Goal: Check status: Check status

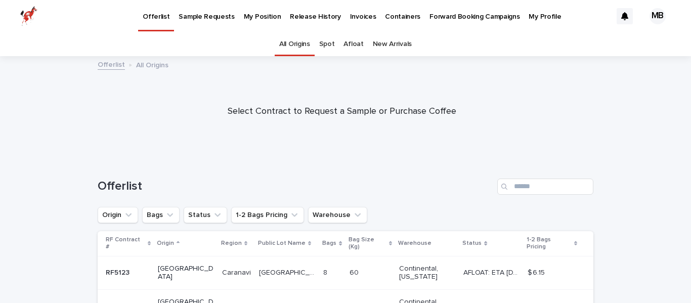
click at [303, 14] on p "Release History" at bounding box center [315, 10] width 51 height 21
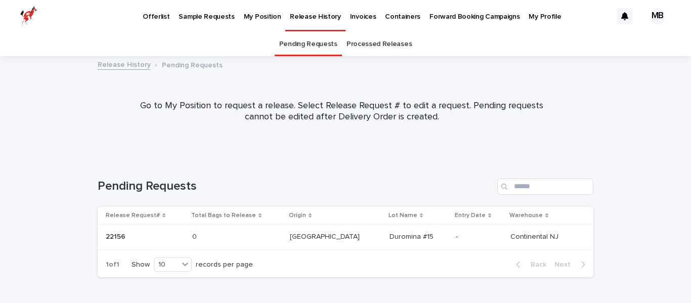
click at [350, 18] on p "Invoices" at bounding box center [363, 10] width 26 height 21
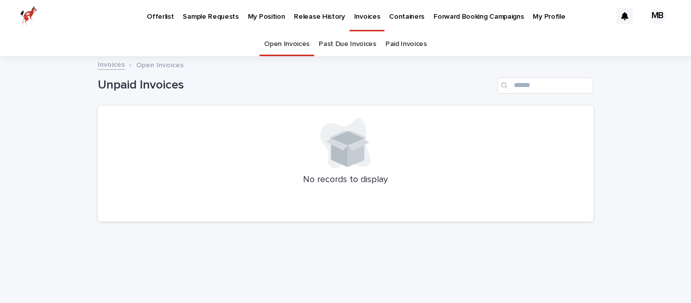
click at [401, 42] on link "Paid Invoices" at bounding box center [406, 44] width 41 height 24
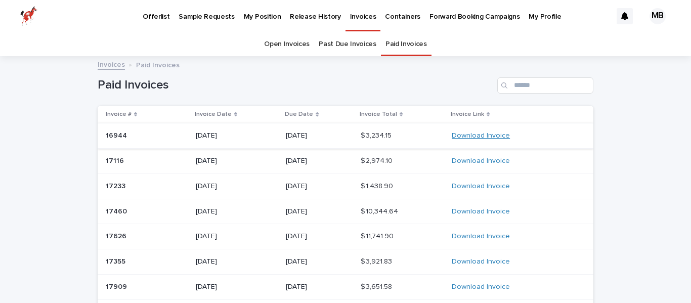
click at [489, 138] on link "Download Invoice" at bounding box center [481, 135] width 58 height 7
click at [212, 109] on p "Invoice Date" at bounding box center [213, 114] width 37 height 11
click at [225, 116] on p "Invoice Date" at bounding box center [213, 114] width 37 height 11
click at [464, 133] on link "Download Invoice" at bounding box center [481, 135] width 58 height 7
click at [272, 47] on link "Open Invoices" at bounding box center [287, 44] width 46 height 24
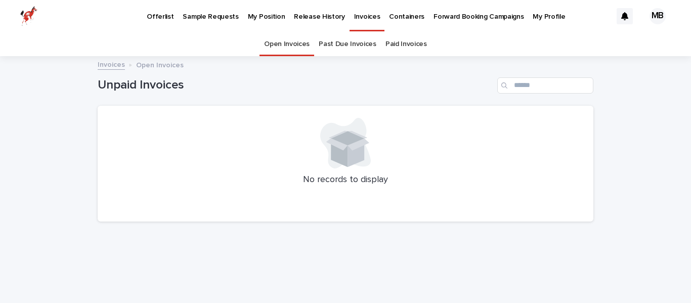
click at [349, 45] on link "Past Due Invoices" at bounding box center [348, 44] width 58 height 24
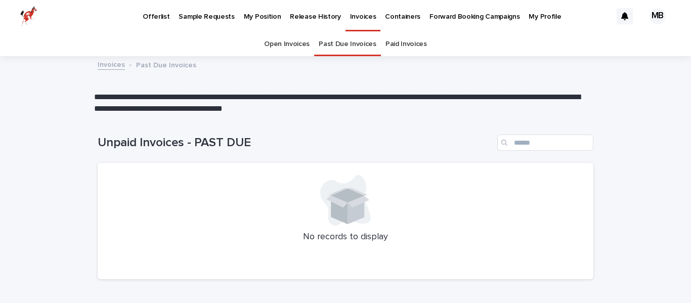
click at [296, 51] on link "Open Invoices" at bounding box center [287, 44] width 46 height 24
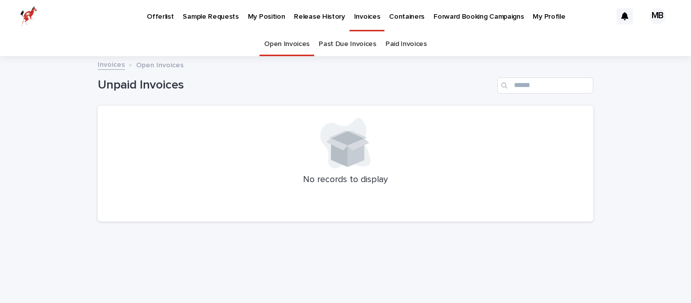
click at [304, 20] on p "Release History" at bounding box center [319, 10] width 51 height 21
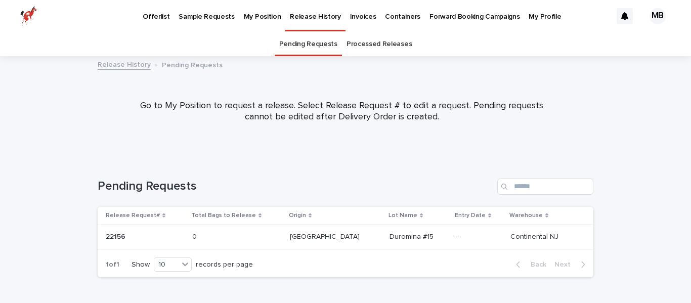
click at [179, 62] on p "Pending Requests" at bounding box center [192, 64] width 61 height 11
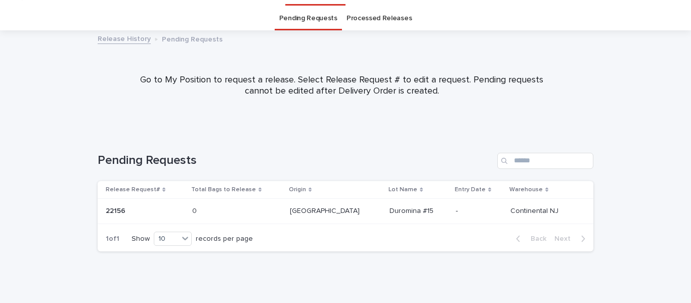
scroll to position [33, 0]
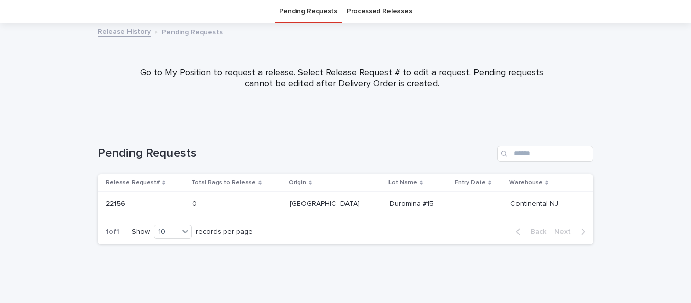
click at [122, 34] on link "Release History" at bounding box center [124, 31] width 53 height 12
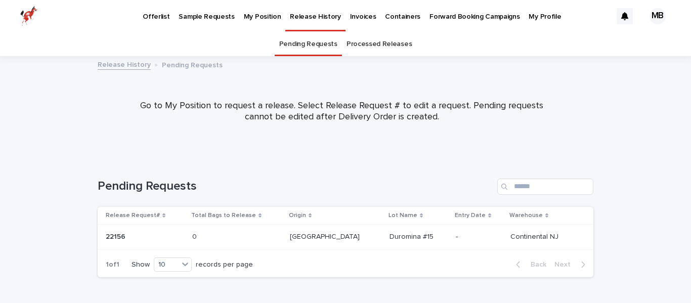
click at [390, 46] on link "Processed Releases" at bounding box center [379, 44] width 65 height 24
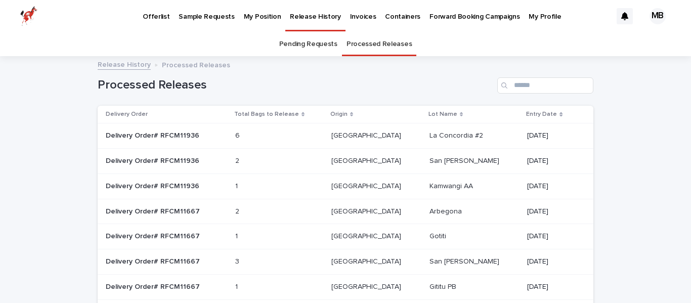
click at [308, 133] on div "6 6" at bounding box center [279, 135] width 88 height 17
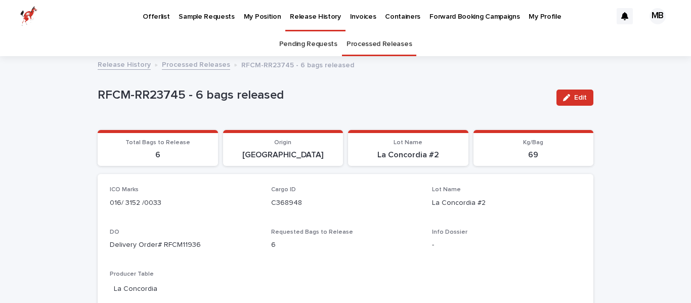
click at [178, 64] on link "Processed Releases" at bounding box center [196, 64] width 68 height 12
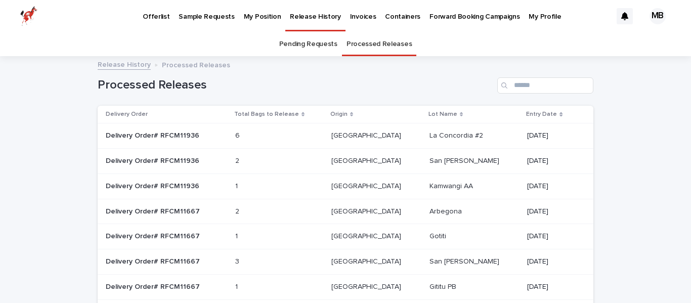
click at [448, 160] on p "San [PERSON_NAME]" at bounding box center [466, 160] width 72 height 11
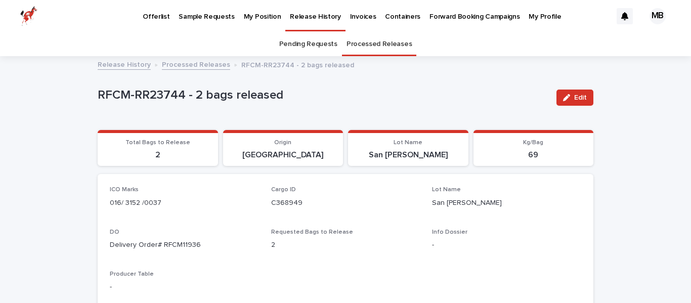
click at [193, 68] on link "Processed Releases" at bounding box center [196, 64] width 68 height 12
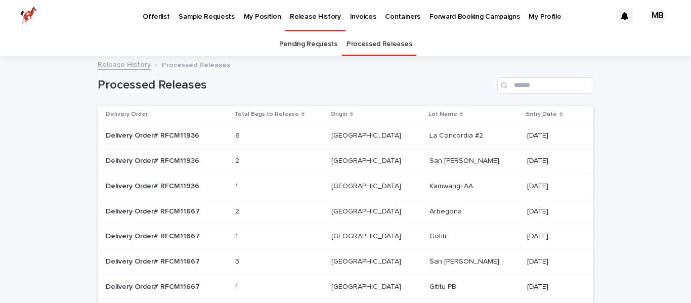
scroll to position [32, 0]
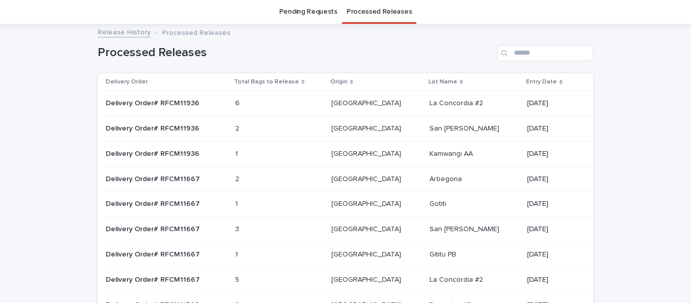
click at [286, 154] on p at bounding box center [260, 154] width 51 height 9
